Goal: Task Accomplishment & Management: Manage account settings

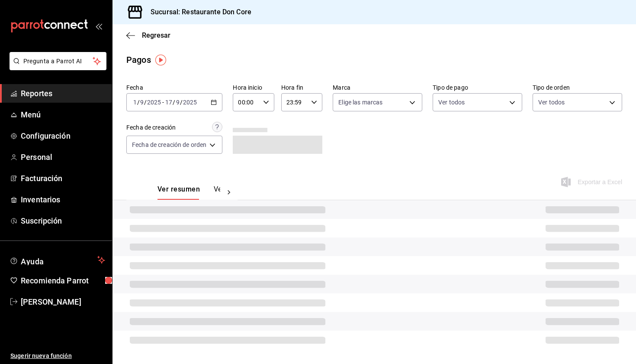
click at [216, 105] on \(Stroke\) "button" at bounding box center [213, 102] width 5 height 5
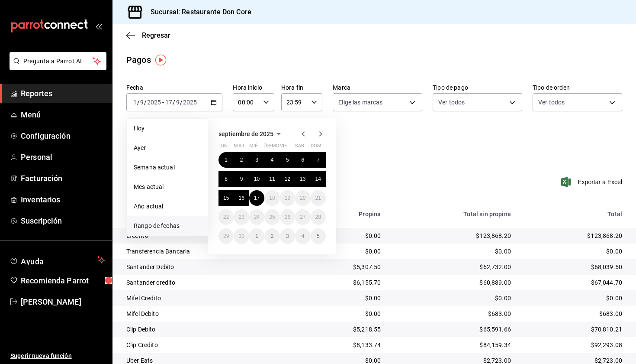
click at [227, 159] on abbr "1" at bounding box center [226, 160] width 3 height 6
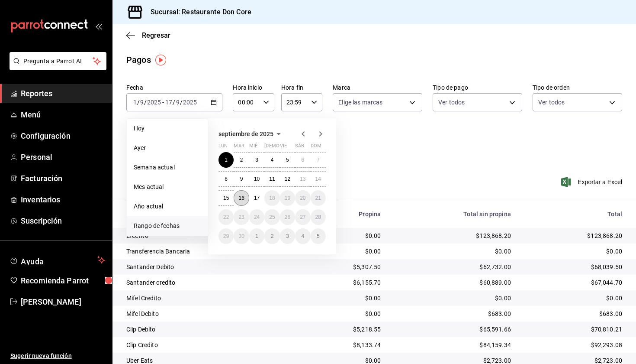
click at [242, 200] on abbr "16" at bounding box center [242, 198] width 6 height 6
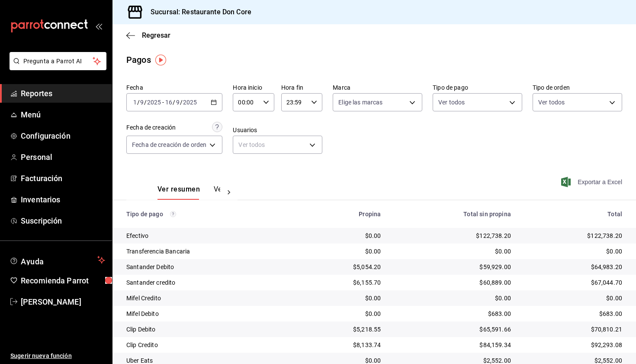
click at [588, 182] on span "Exportar a Excel" at bounding box center [592, 182] width 59 height 10
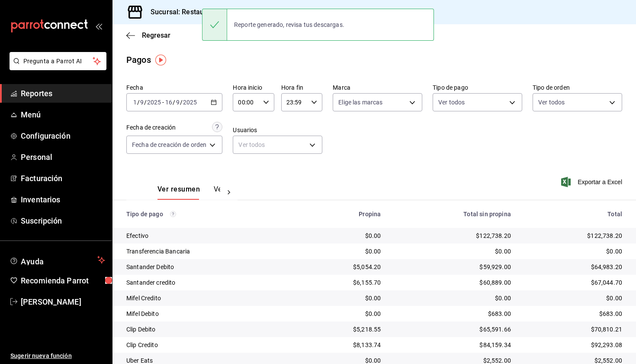
click at [93, 95] on span "Reportes" at bounding box center [63, 93] width 84 height 12
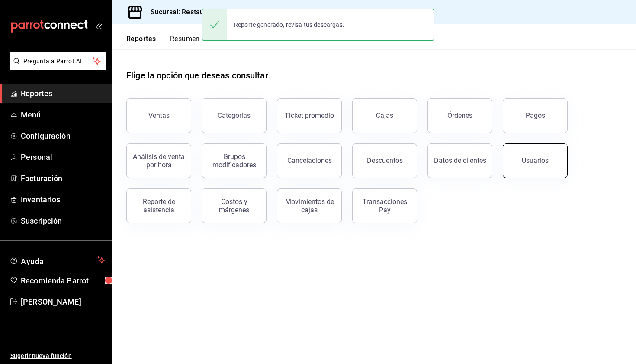
click at [529, 167] on button "Usuarios" at bounding box center [535, 160] width 65 height 35
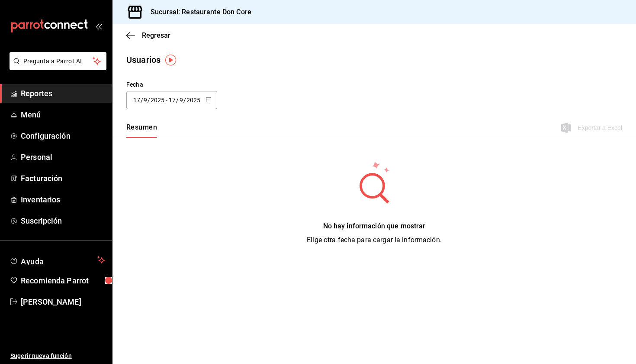
click at [210, 103] on button "button" at bounding box center [209, 100] width 6 height 7
click at [184, 223] on li "Rango de fechas" at bounding box center [167, 224] width 82 height 19
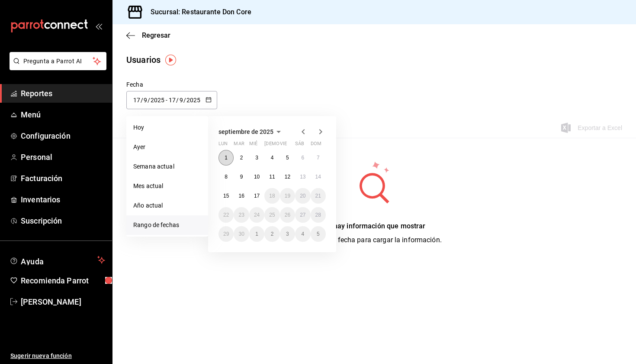
click at [227, 158] on abbr "1" at bounding box center [226, 158] width 3 height 6
click at [244, 199] on abbr "16" at bounding box center [242, 196] width 6 height 6
type input "[DATE]"
type input "1"
type input "[DATE]"
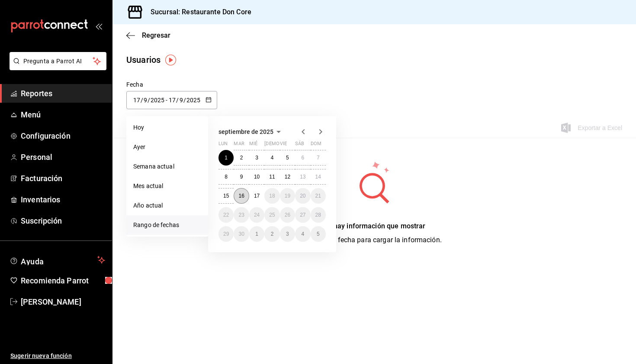
type input "16"
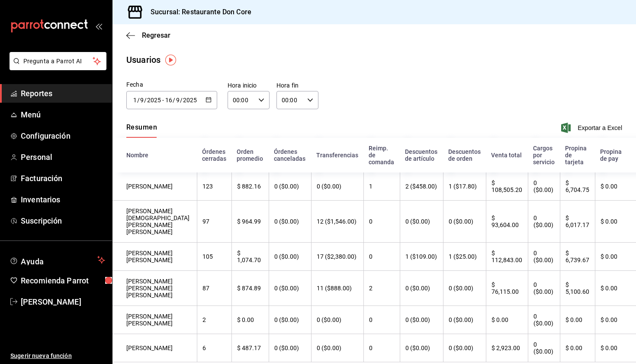
click at [208, 100] on icon "button" at bounding box center [209, 100] width 6 height 6
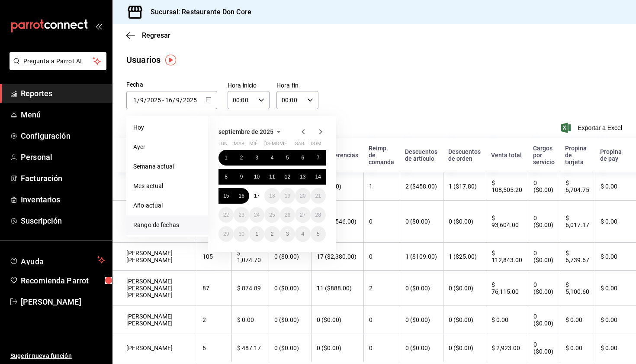
click at [304, 132] on icon "button" at bounding box center [303, 131] width 10 height 10
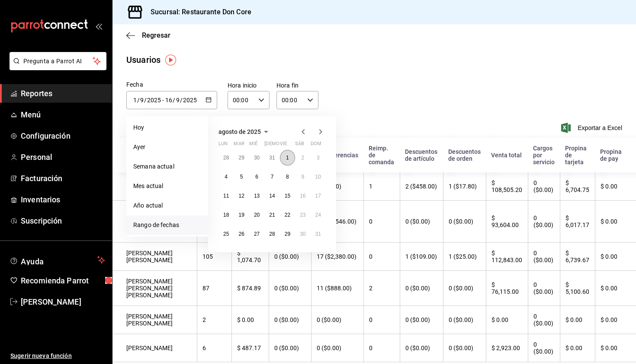
click at [286, 159] on abbr "1" at bounding box center [287, 158] width 3 height 6
click at [317, 238] on button "31" at bounding box center [318, 234] width 15 height 16
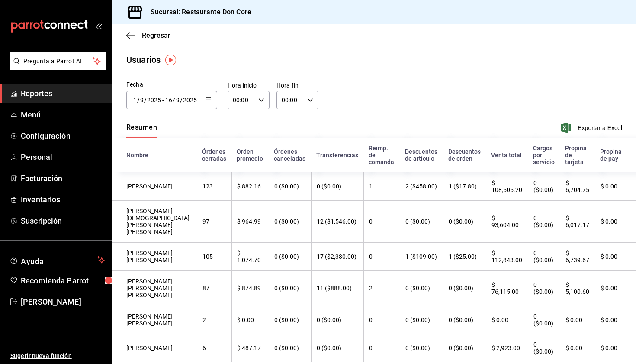
type input "[DATE]"
type input "8"
type input "[DATE]"
type input "31"
type input "8"
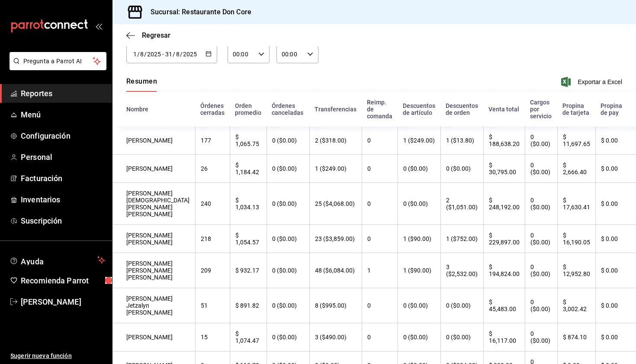
scroll to position [47, 0]
click at [458, 106] on th "Descuentos de orden" at bounding box center [462, 108] width 43 height 35
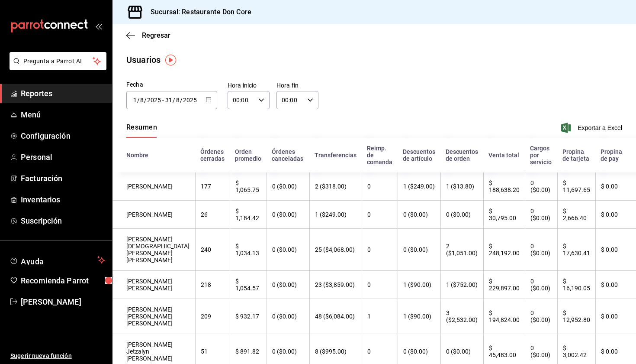
scroll to position [0, 0]
click at [210, 98] on icon "button" at bounding box center [209, 100] width 6 height 6
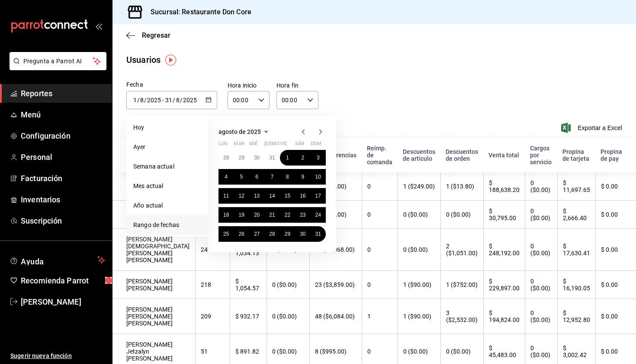
click at [304, 130] on icon "button" at bounding box center [303, 131] width 3 height 5
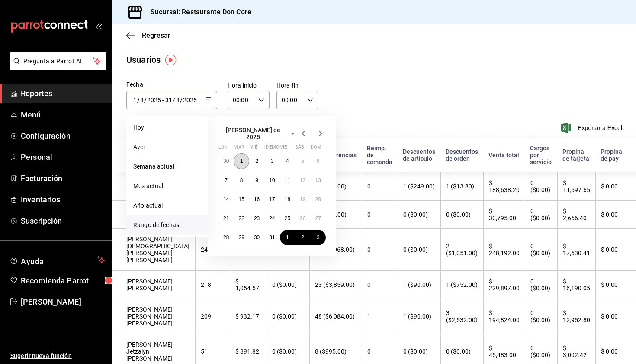
click at [239, 161] on button "1" at bounding box center [241, 161] width 15 height 16
click at [272, 236] on abbr "31" at bounding box center [272, 237] width 6 height 6
type input "[DATE]"
type input "7"
type input "[DATE]"
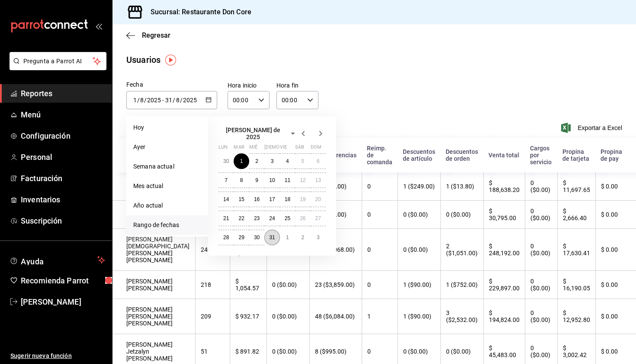
type input "7"
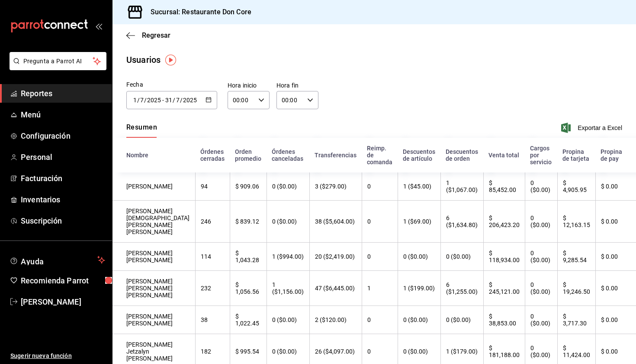
click at [210, 100] on icon "button" at bounding box center [209, 100] width 6 height 6
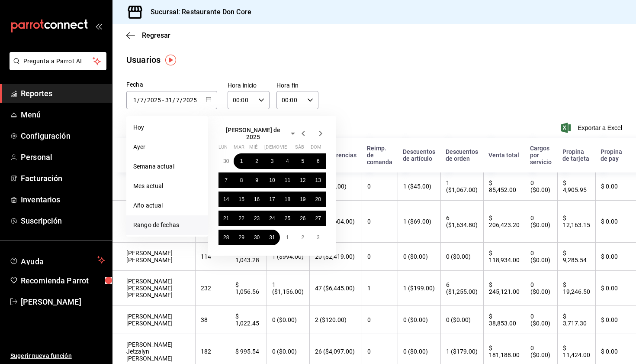
click at [304, 131] on icon "button" at bounding box center [303, 133] width 3 height 5
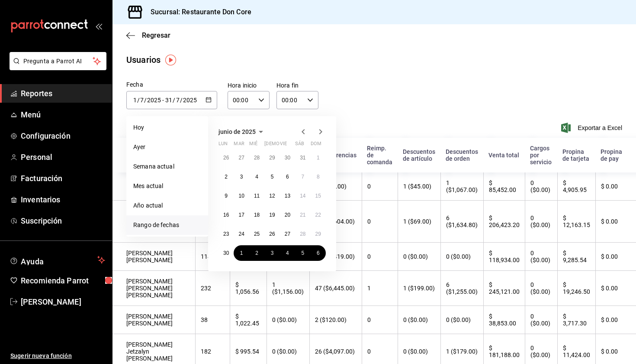
click at [304, 132] on icon "button" at bounding box center [303, 131] width 10 height 10
click at [321, 134] on icon "button" at bounding box center [321, 131] width 10 height 10
click at [318, 159] on abbr "1" at bounding box center [318, 158] width 3 height 6
click at [226, 256] on abbr "30" at bounding box center [226, 253] width 6 height 6
type input "[DATE]"
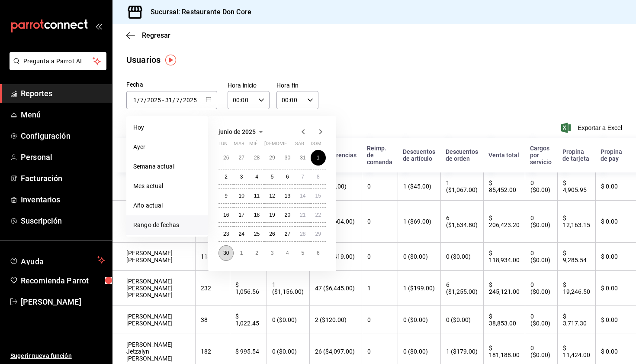
type input "6"
type input "[DATE]"
type input "30"
type input "6"
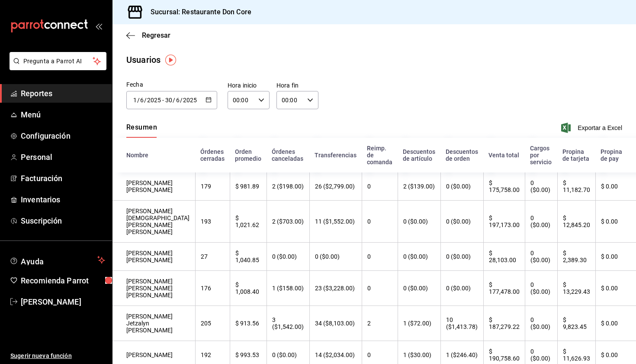
click at [211, 101] on \(Stroke\) "button" at bounding box center [208, 99] width 5 height 5
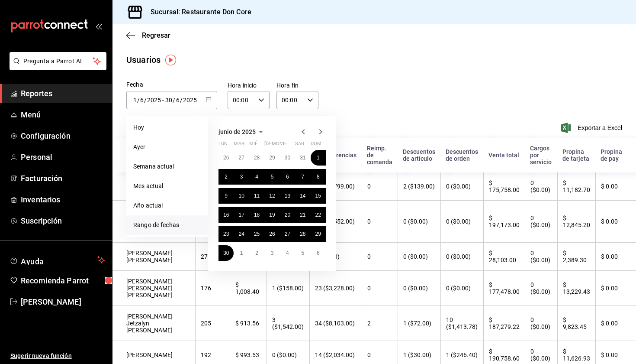
click at [305, 131] on icon "button" at bounding box center [303, 131] width 10 height 10
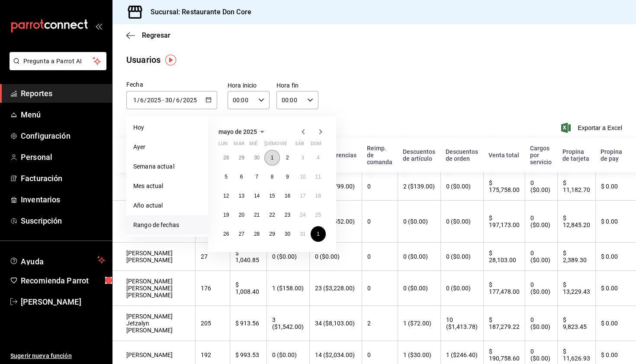
click at [272, 158] on abbr "1" at bounding box center [272, 158] width 3 height 6
click at [287, 231] on abbr "30" at bounding box center [288, 234] width 6 height 6
type input "[DATE]"
type input "5"
type input "[DATE]"
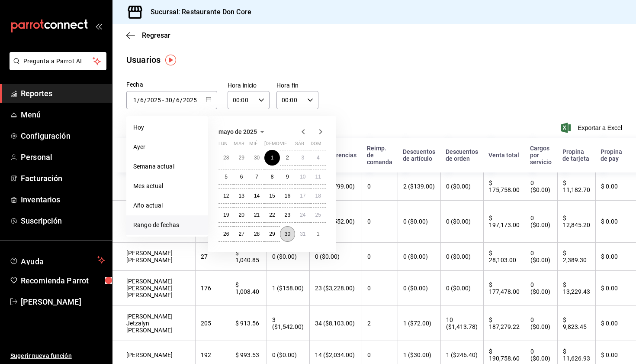
type input "5"
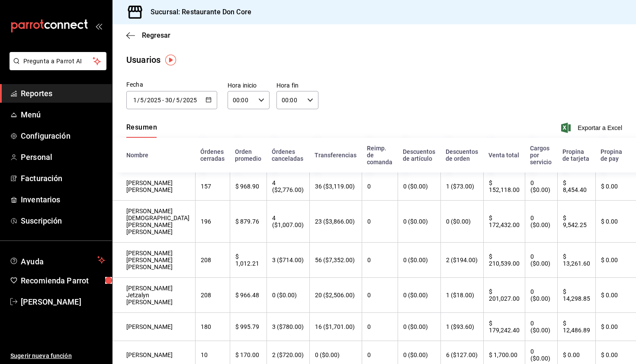
click at [211, 100] on \(Stroke\) "button" at bounding box center [208, 99] width 5 height 5
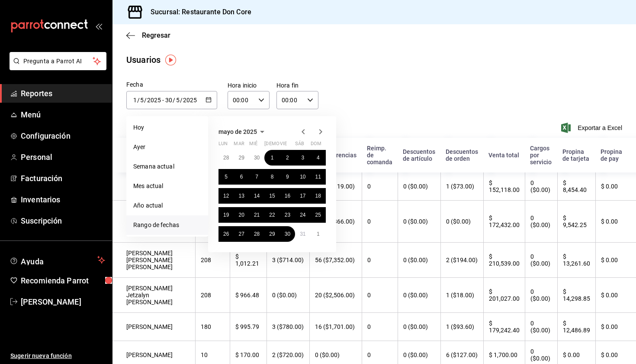
click at [304, 132] on icon "button" at bounding box center [303, 131] width 10 height 10
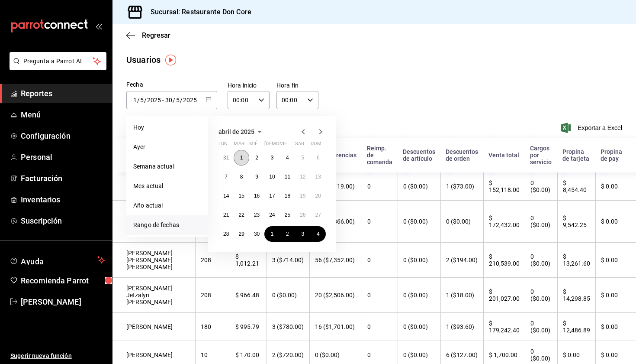
click at [242, 158] on abbr "1" at bounding box center [241, 158] width 3 height 6
click at [260, 229] on button "30" at bounding box center [256, 234] width 15 height 16
type input "[DATE]"
type input "4"
type input "[DATE]"
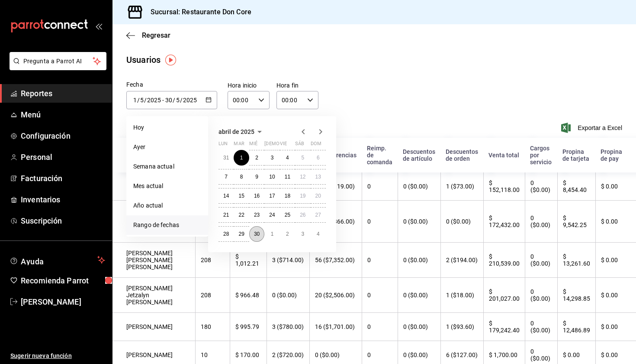
type input "4"
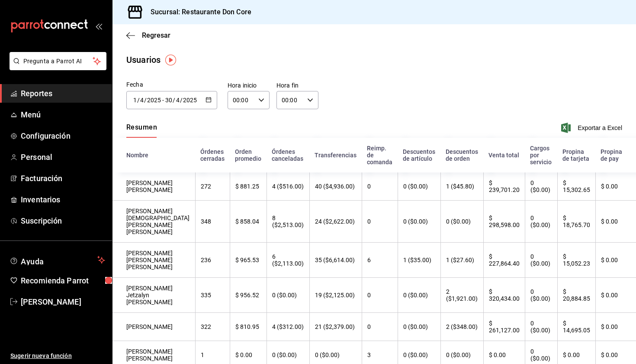
click at [452, 82] on div "Fecha [DATE] [DATE] - [DATE] [DATE] abril de 2025 lun mar [PERSON_NAME] vie sáb…" at bounding box center [375, 99] width 524 height 39
